Goal: Information Seeking & Learning: Understand process/instructions

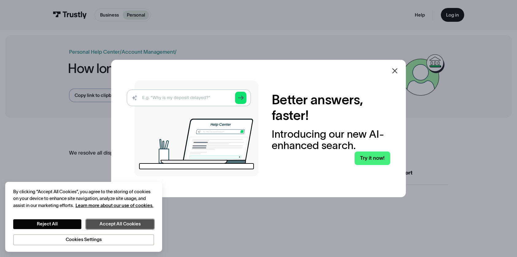
click at [114, 224] on button "Accept All Cookies" at bounding box center [120, 224] width 68 height 10
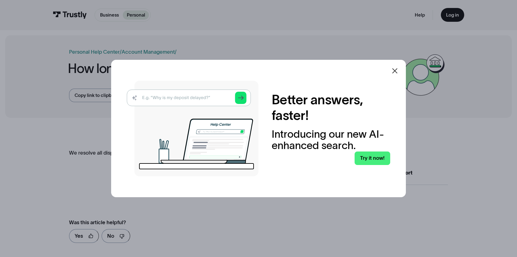
click at [394, 72] on icon at bounding box center [394, 70] width 7 height 7
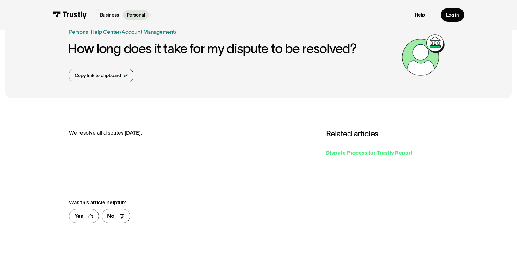
scroll to position [20, 0]
click at [355, 153] on div "Dispute Process for Trustly Report" at bounding box center [387, 153] width 122 height 8
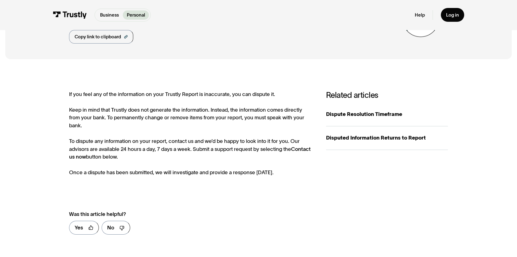
scroll to position [64, 0]
